Goal: Information Seeking & Learning: Learn about a topic

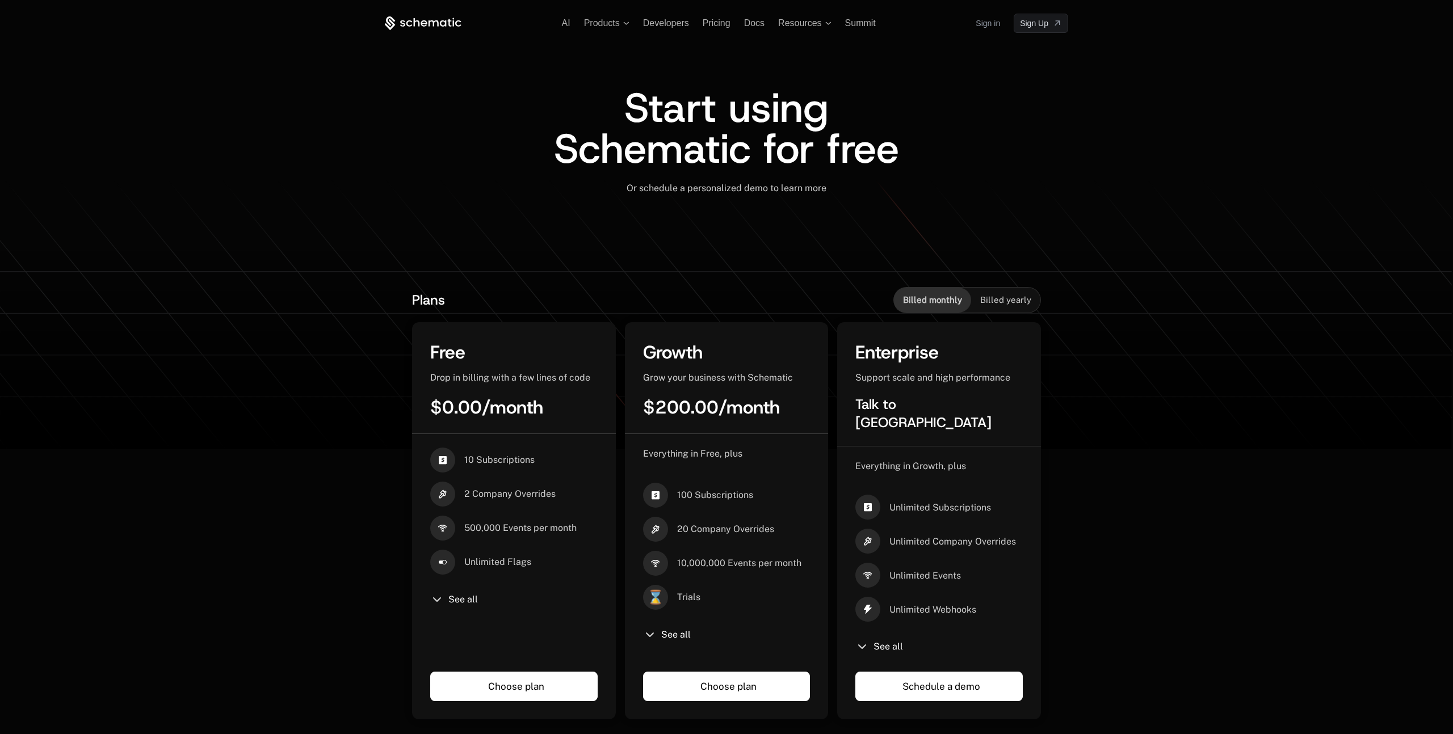
click at [422, 24] on icon at bounding box center [424, 23] width 6 height 6
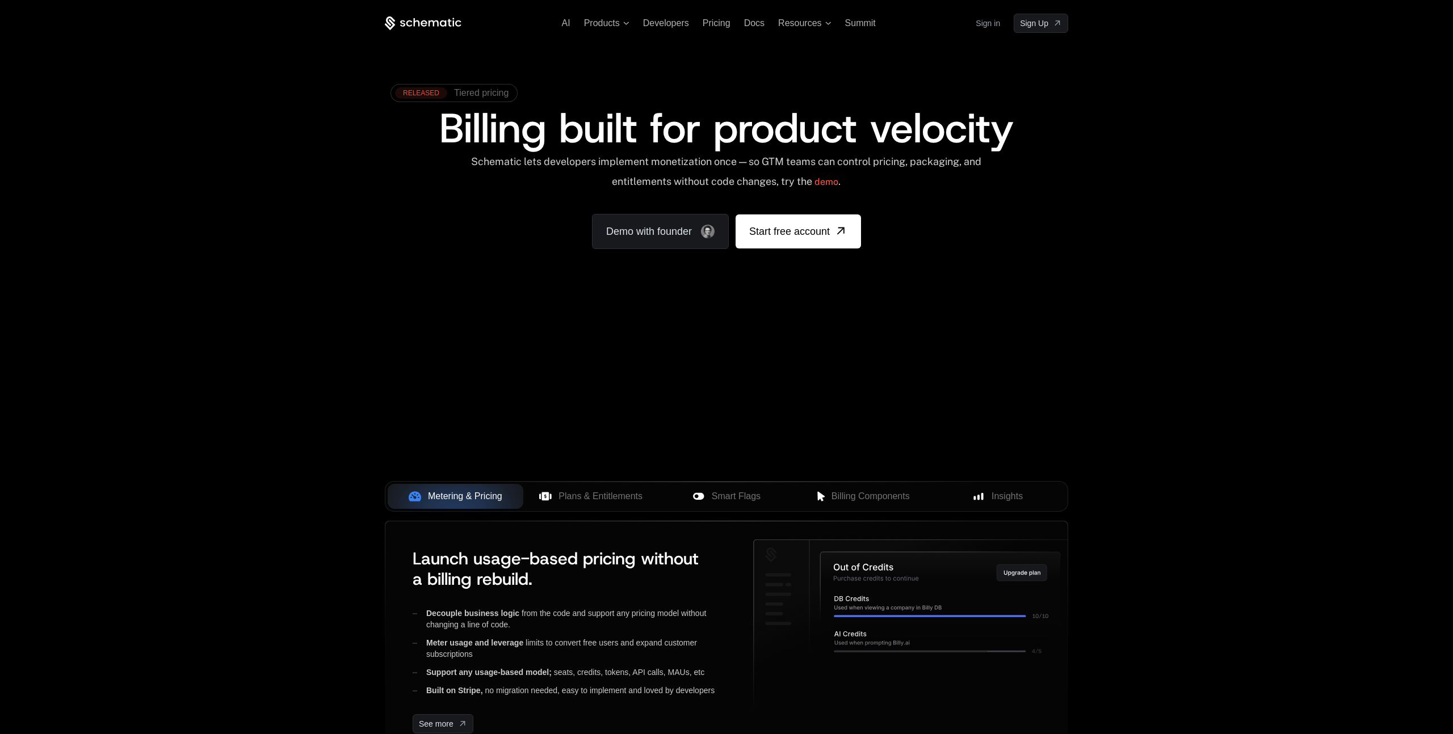
click at [474, 91] on span "Tiered pricing" at bounding box center [481, 93] width 54 height 10
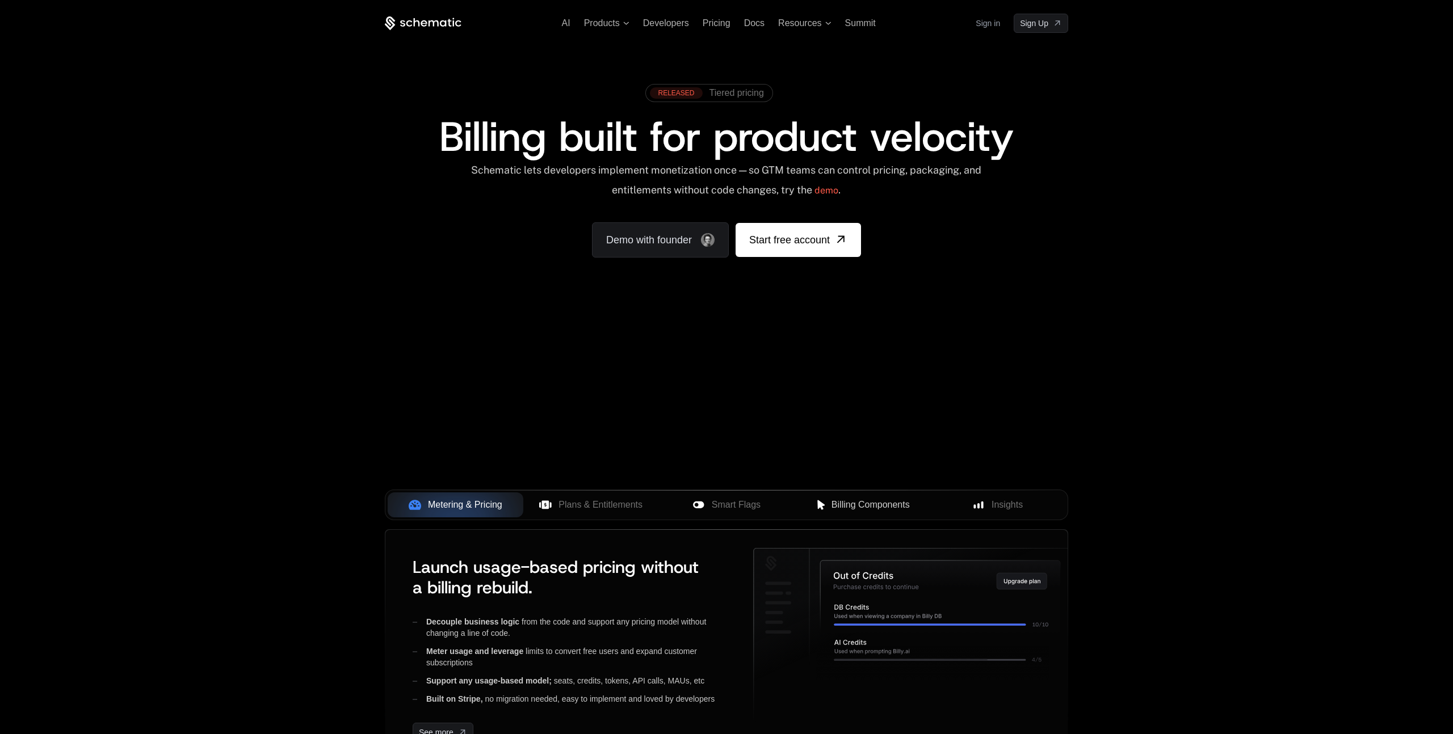
click at [856, 507] on span "Billing Components" at bounding box center [870, 505] width 78 height 14
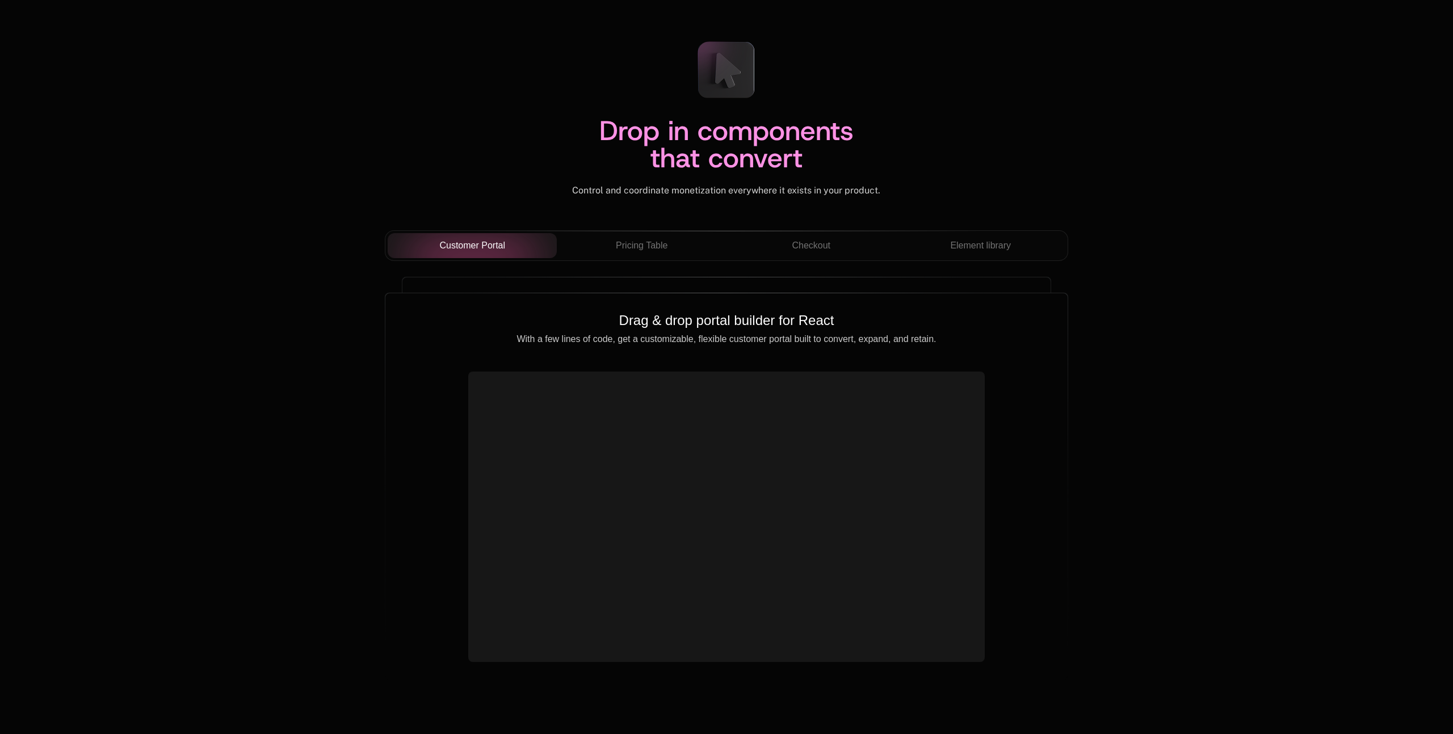
scroll to position [3863, 0]
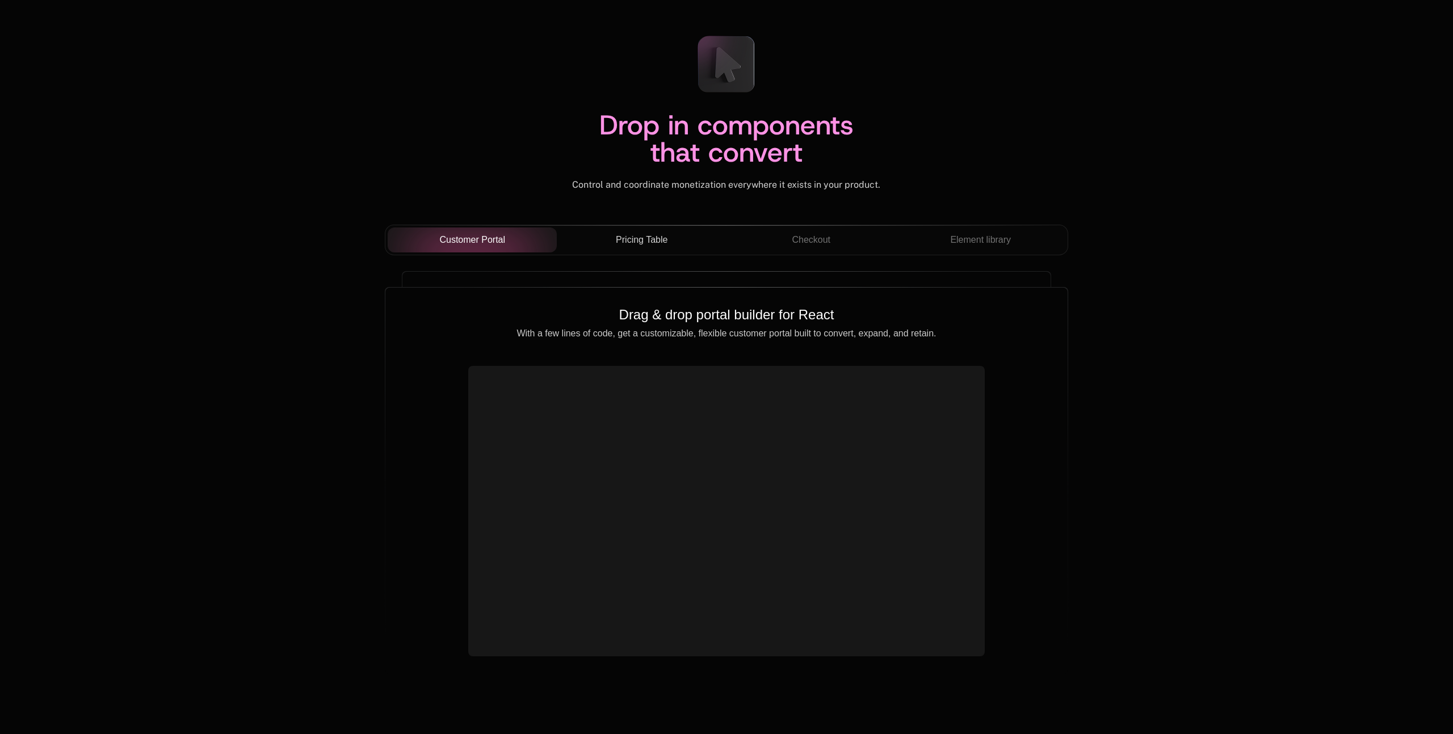
click at [656, 233] on span "Pricing Table" at bounding box center [642, 240] width 52 height 14
click at [799, 240] on span "Checkout" at bounding box center [811, 240] width 39 height 14
click at [951, 239] on span "Element library" at bounding box center [980, 240] width 61 height 14
click at [836, 239] on div "Checkout" at bounding box center [812, 240] width 152 height 14
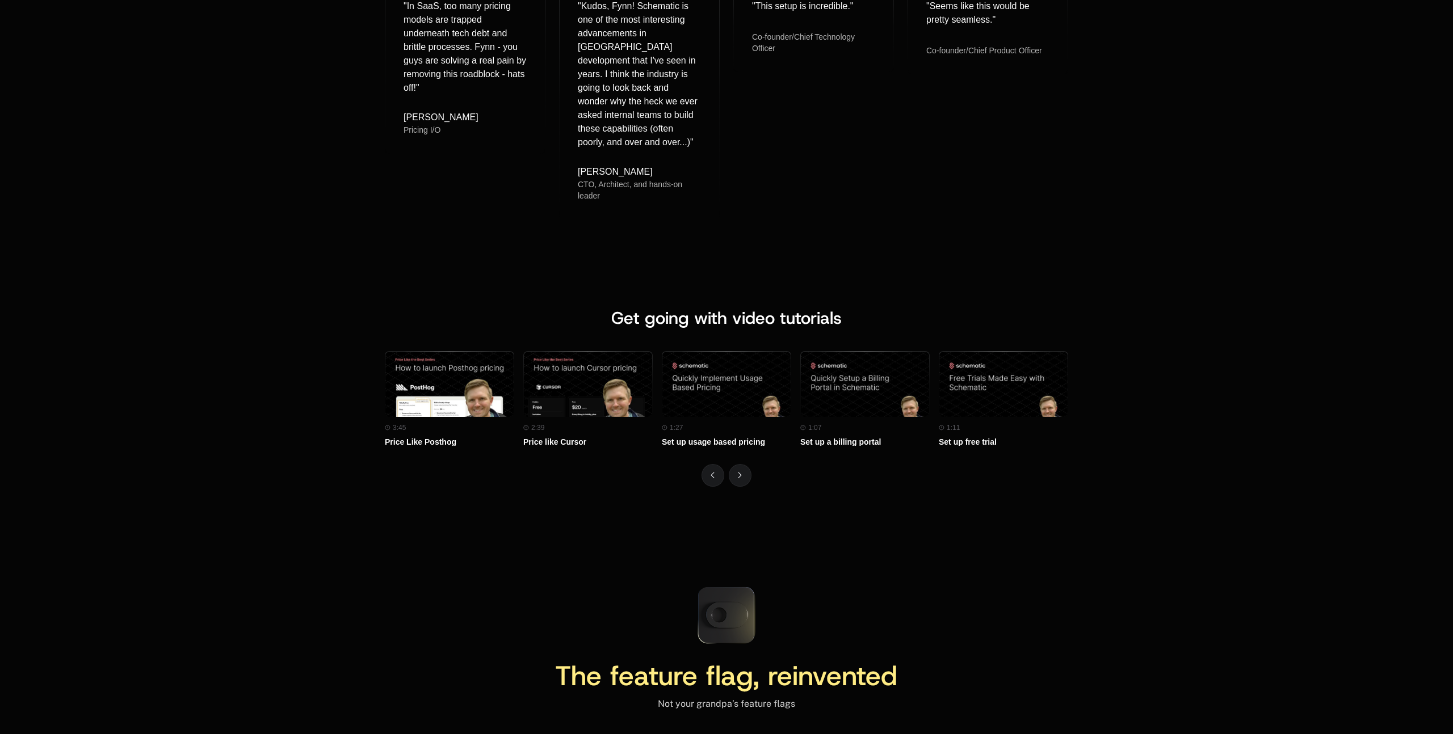
scroll to position [4747, 0]
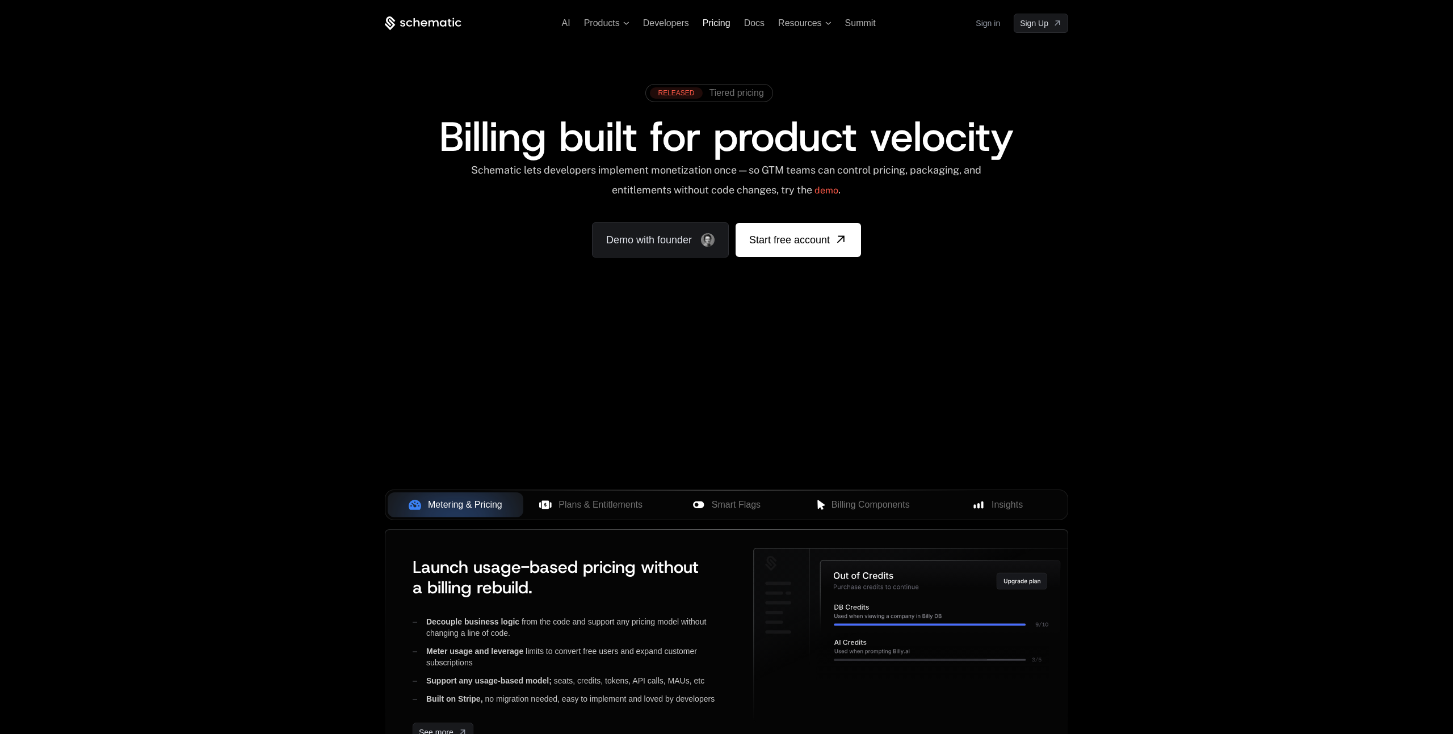
click at [722, 23] on span "Pricing" at bounding box center [717, 23] width 28 height 10
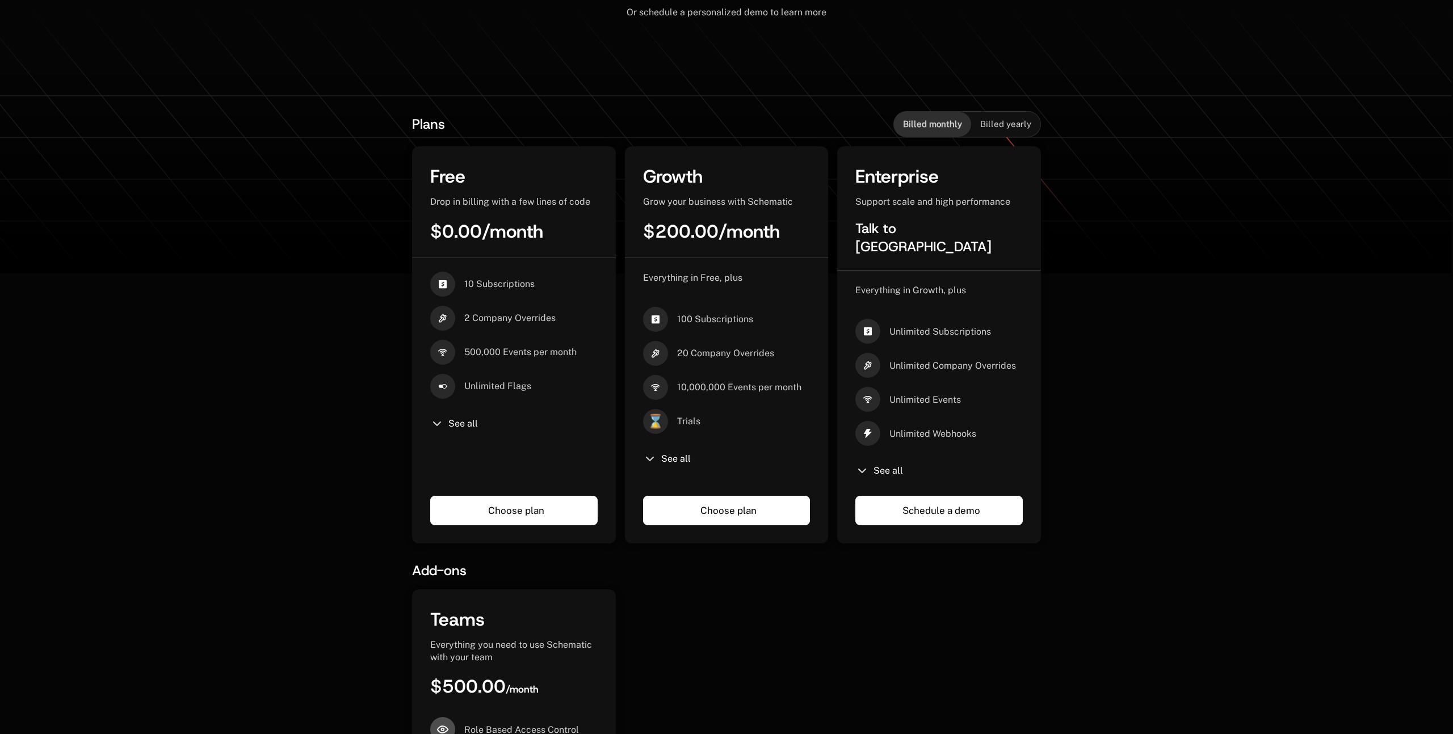
scroll to position [178, 0]
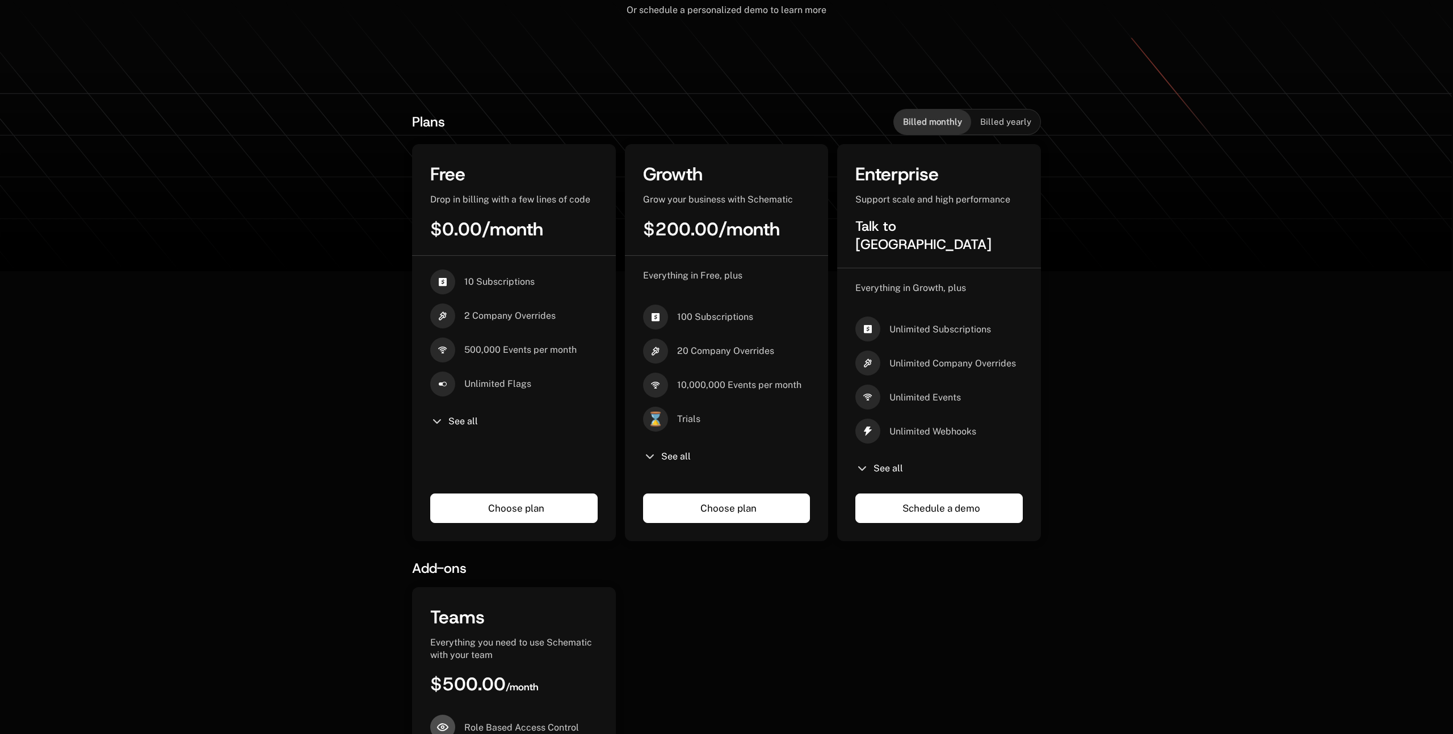
click at [679, 459] on span "See all" at bounding box center [676, 456] width 30 height 9
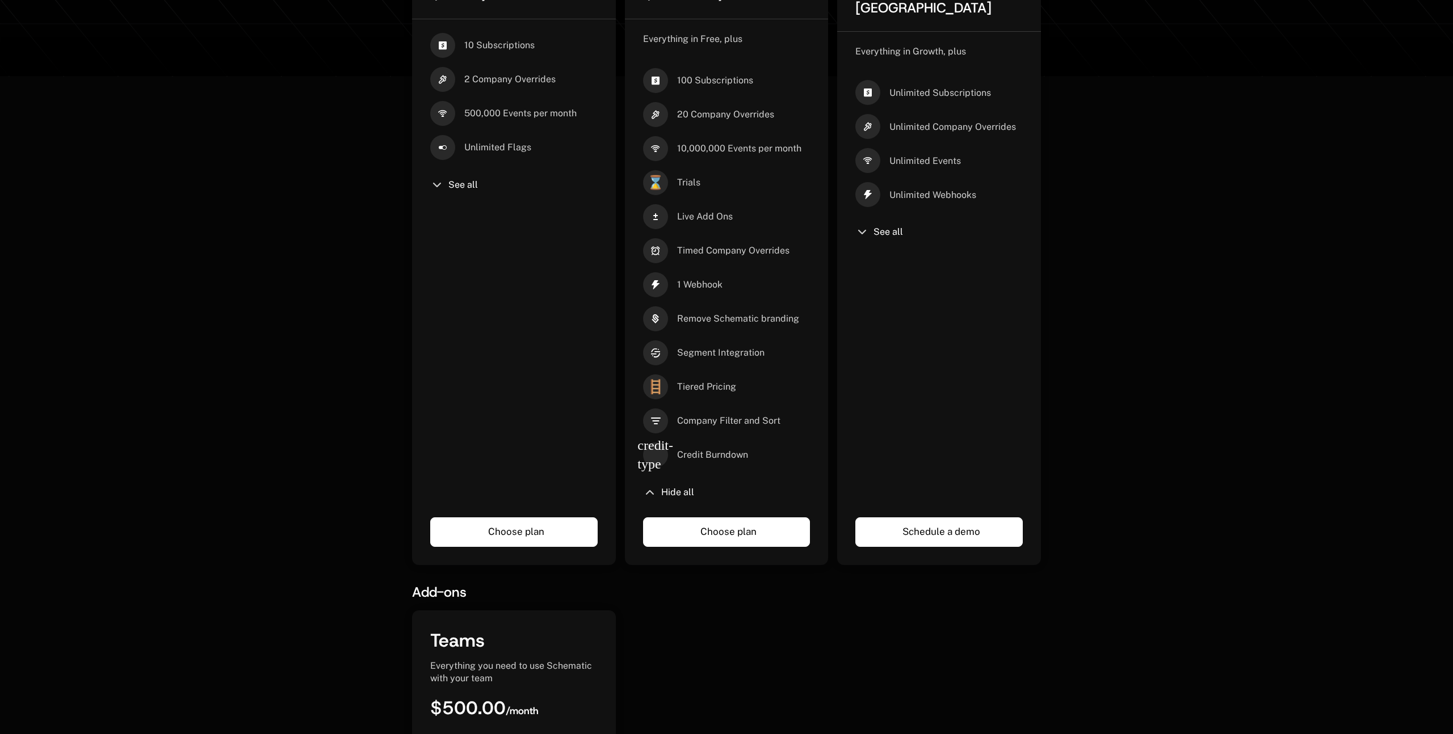
scroll to position [420, 0]
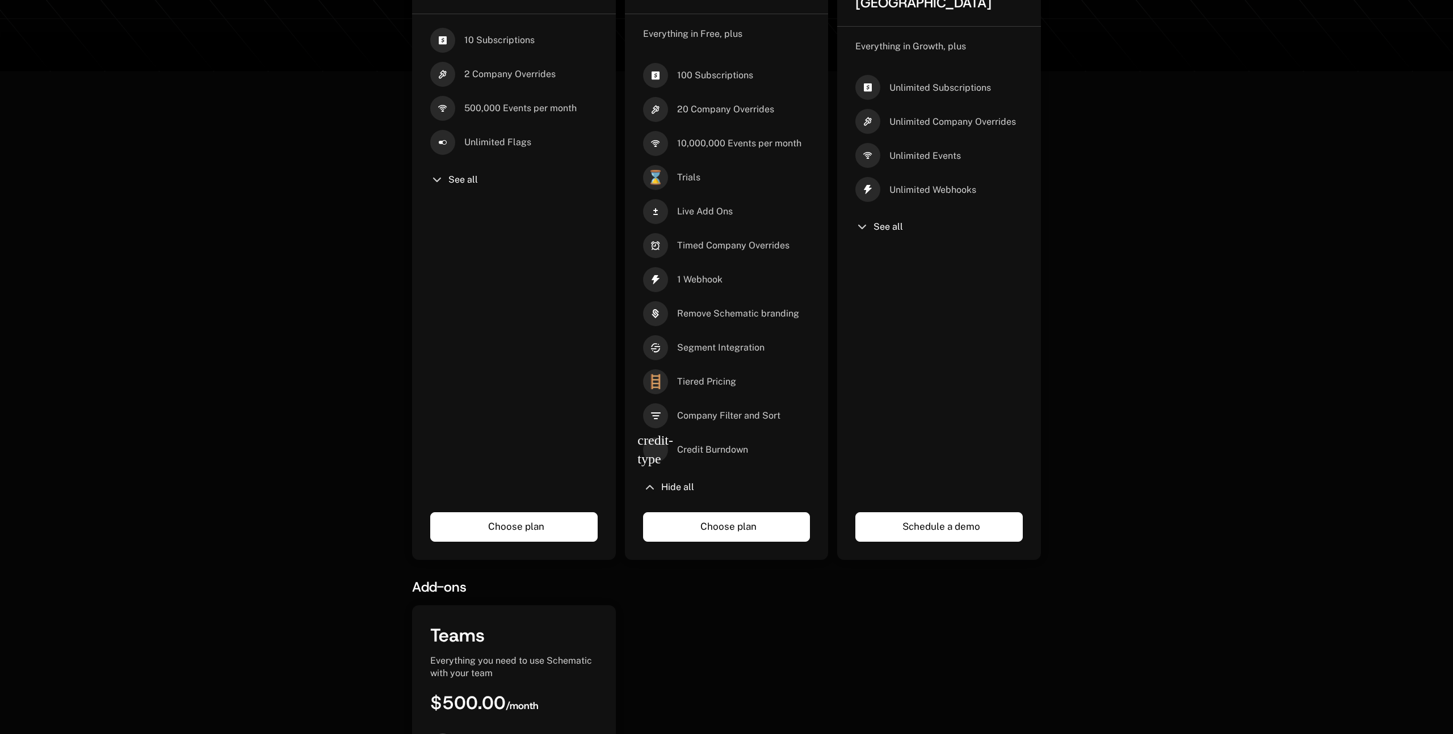
click at [679, 488] on span "Hide all" at bounding box center [677, 487] width 33 height 9
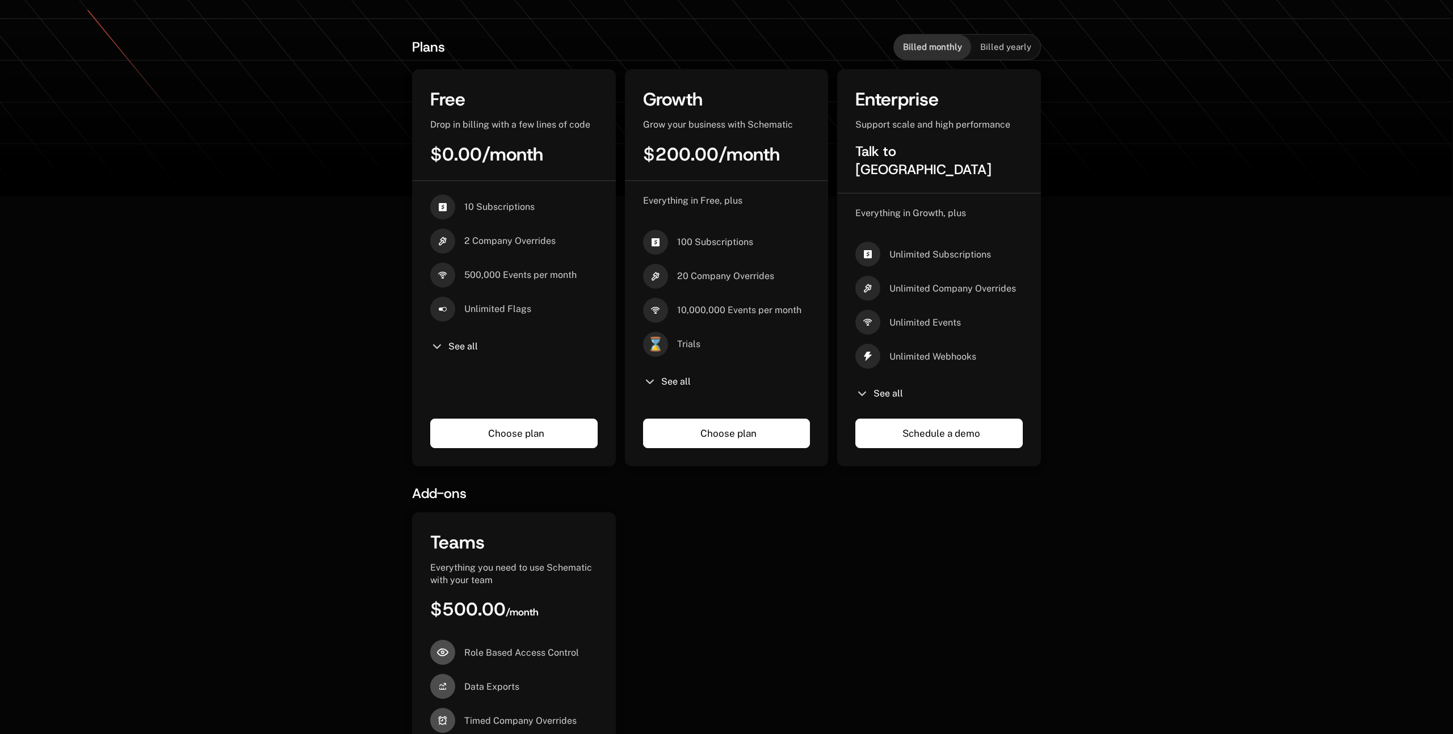
scroll to position [242, 0]
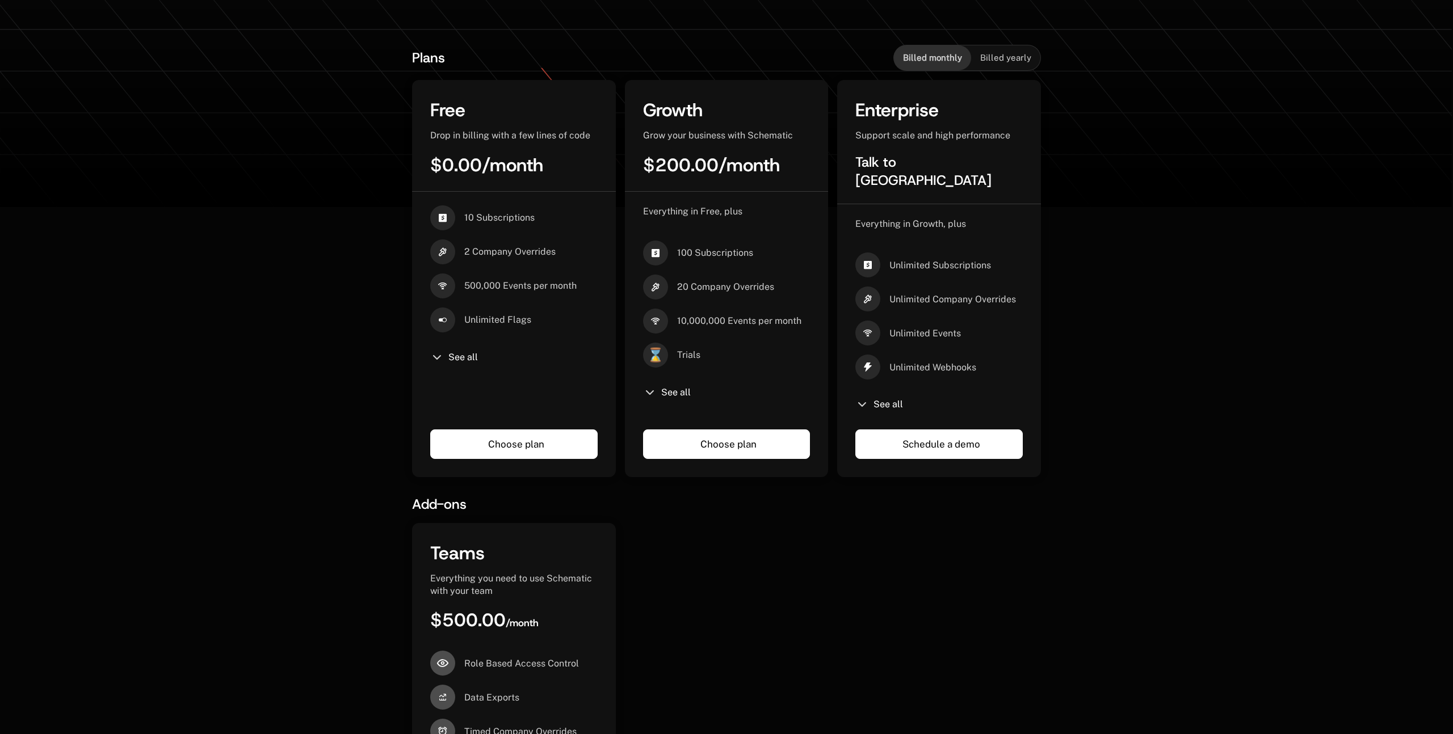
click at [444, 253] on icon at bounding box center [442, 252] width 25 height 25
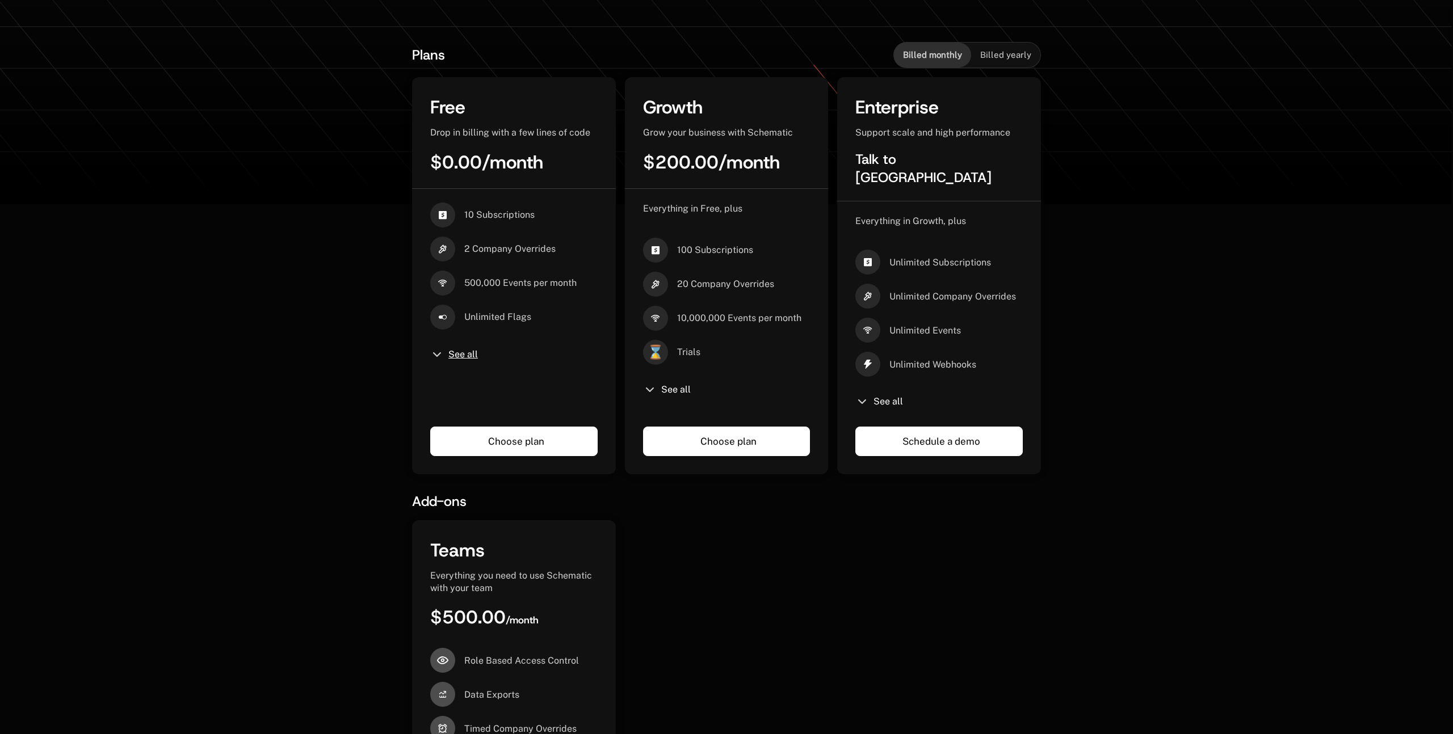
click at [451, 359] on span "See all" at bounding box center [463, 354] width 30 height 9
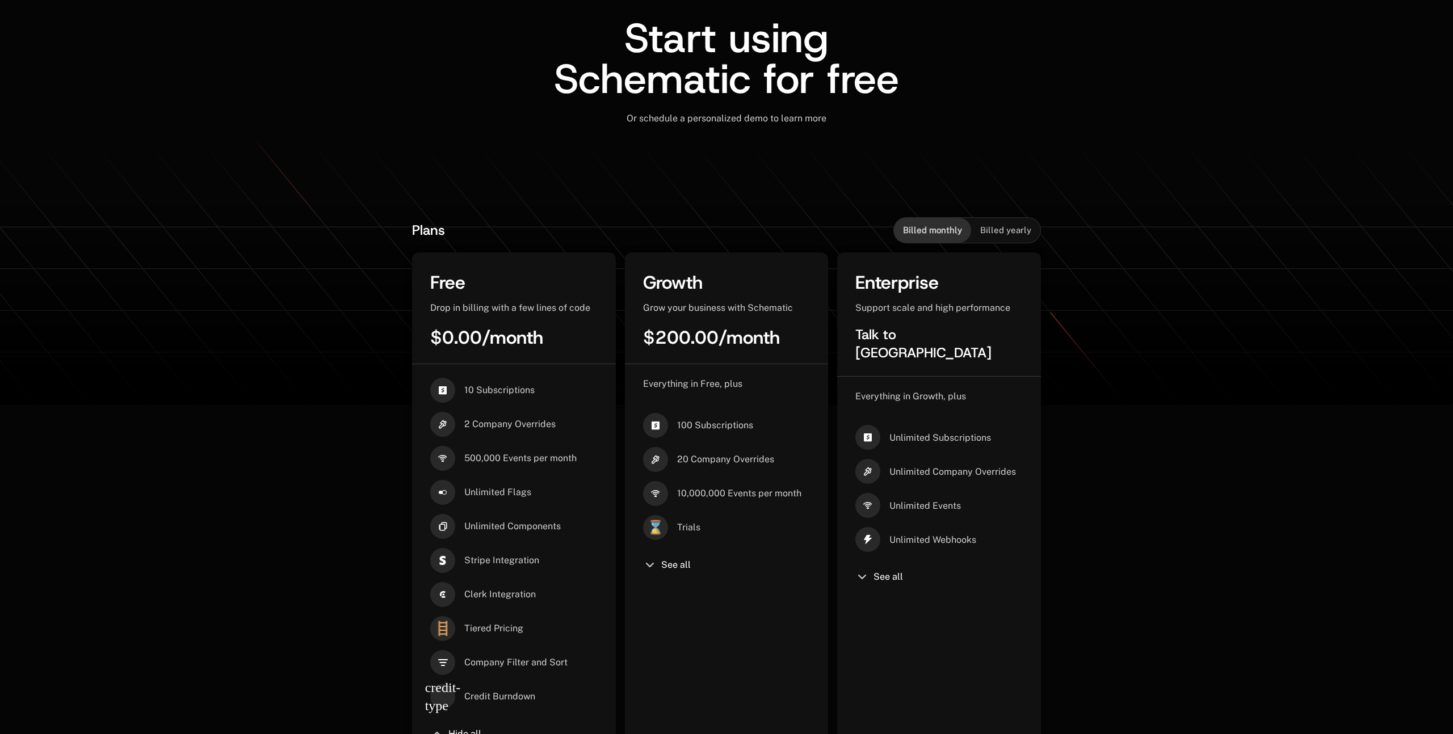
scroll to position [0, 0]
